Goal: Task Accomplishment & Management: Manage account settings

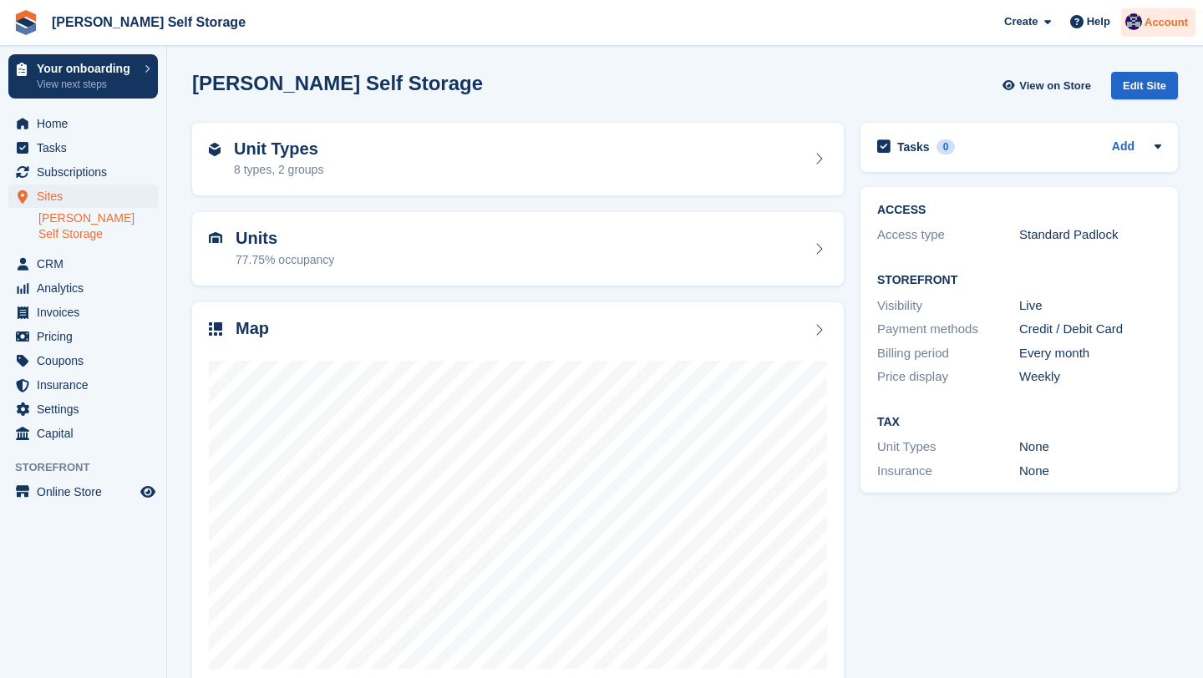
click at [1163, 24] on span "Account" at bounding box center [1166, 22] width 43 height 17
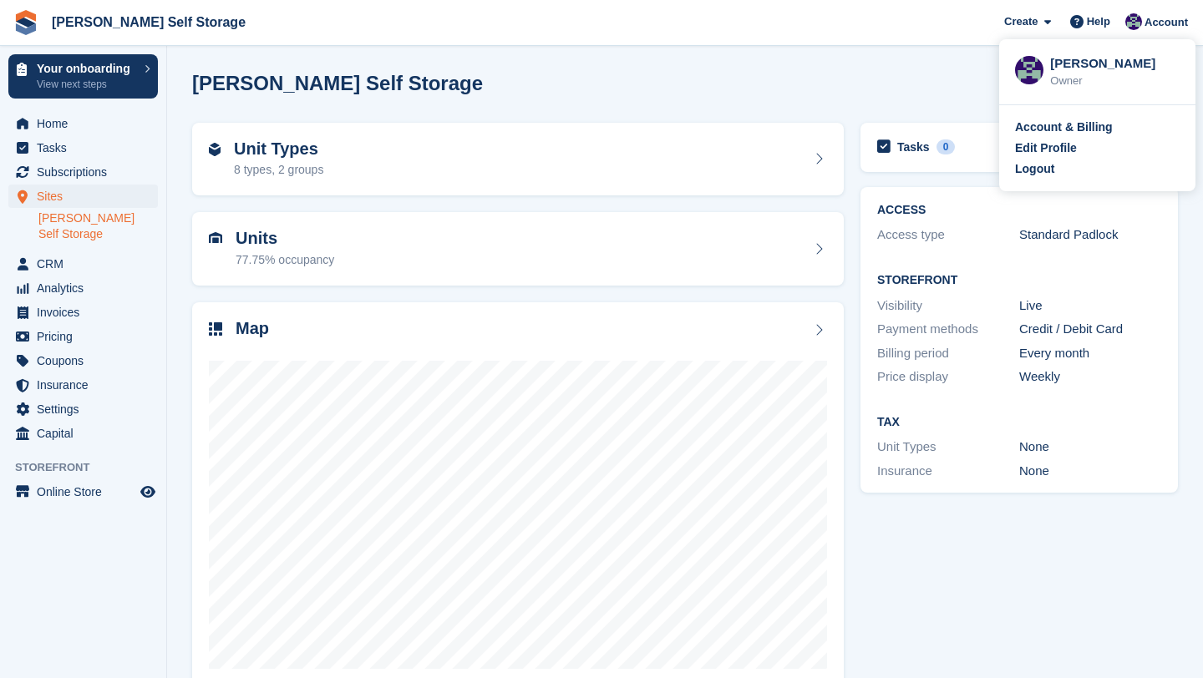
click at [1034, 179] on div "Account & Billing Edit Profile Logout" at bounding box center [1097, 148] width 196 height 86
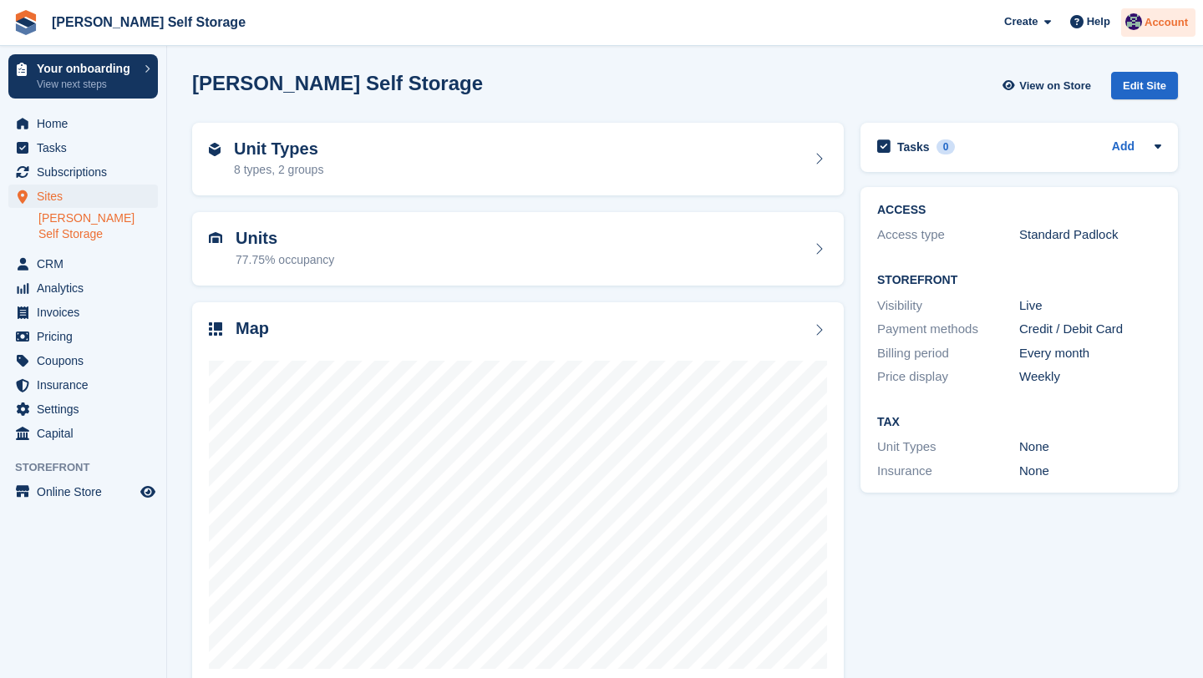
click at [1148, 18] on span "Account" at bounding box center [1166, 22] width 43 height 17
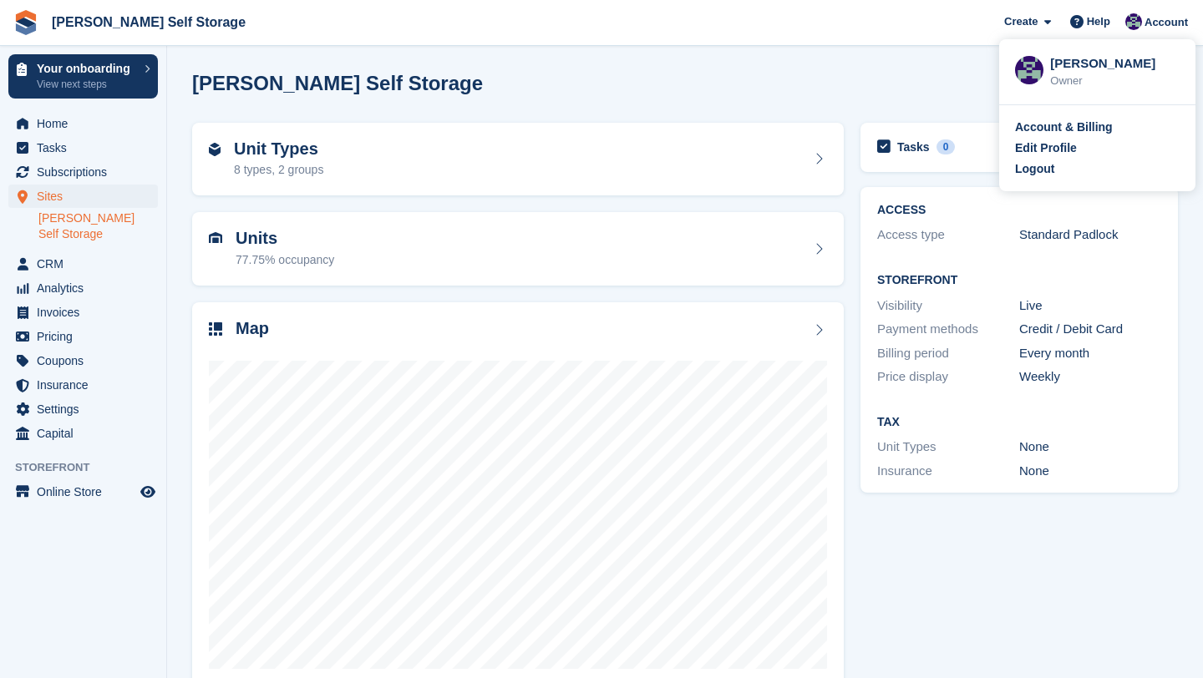
click at [1043, 160] on div "Account & Billing Edit Profile Logout" at bounding box center [1097, 148] width 196 height 86
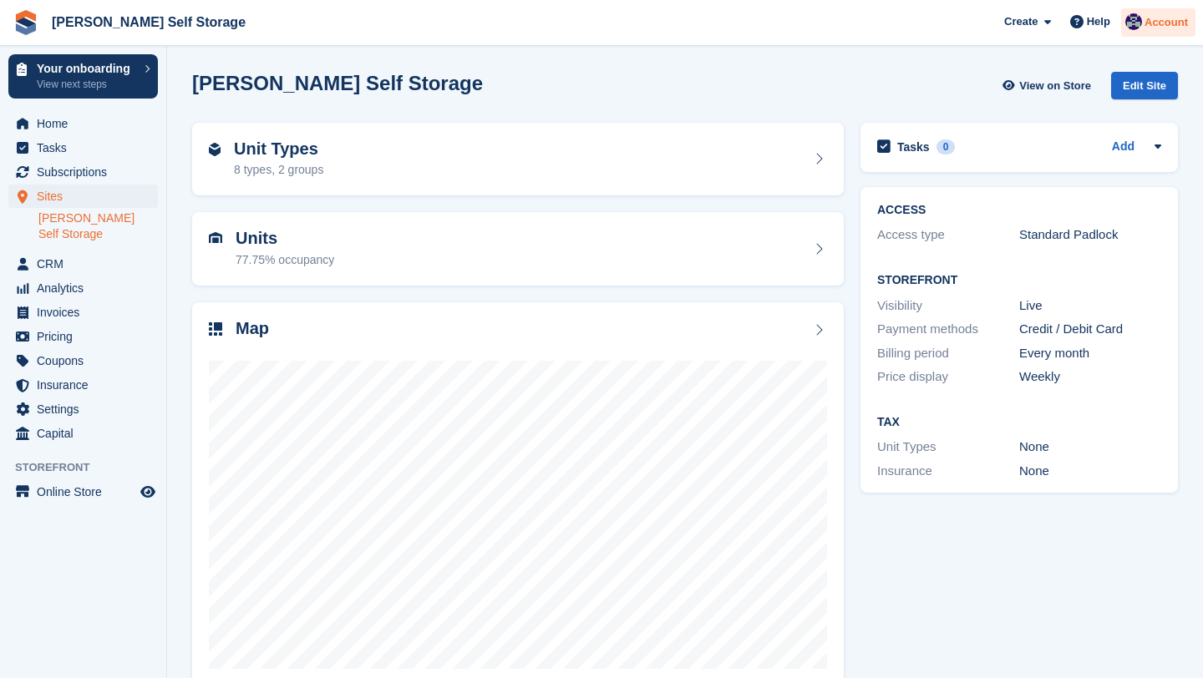
click at [1137, 13] on div "Account" at bounding box center [1158, 22] width 74 height 29
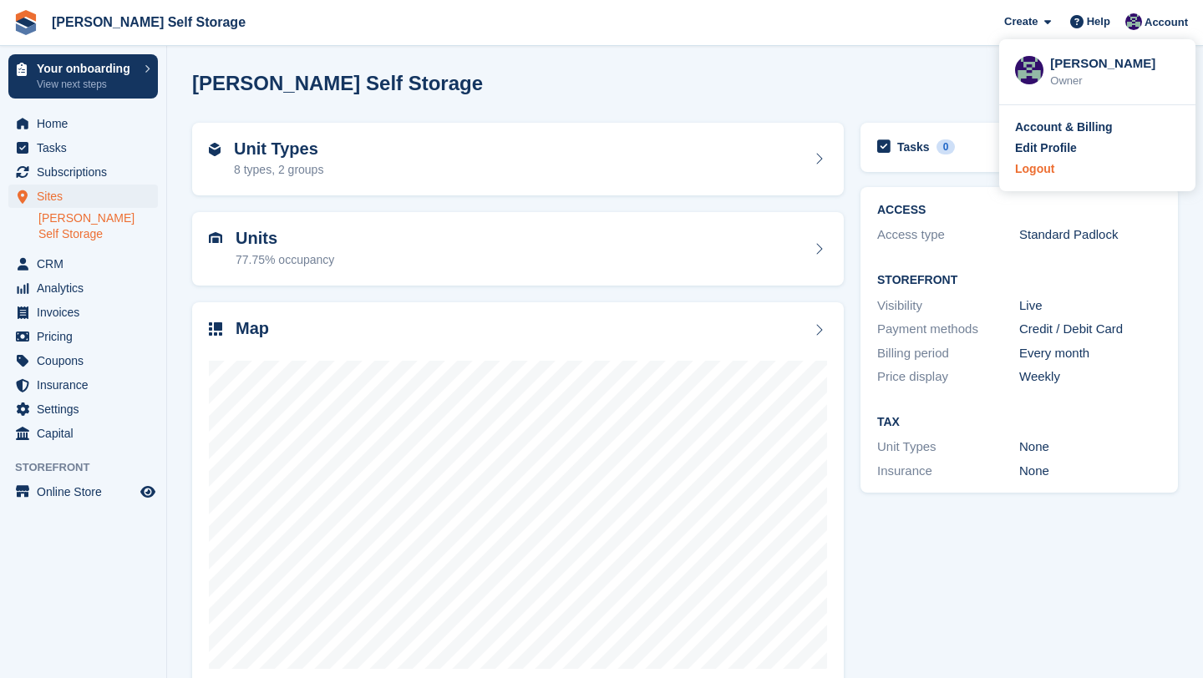
click at [1043, 168] on div "Logout" at bounding box center [1034, 169] width 39 height 18
